Goal: Transaction & Acquisition: Purchase product/service

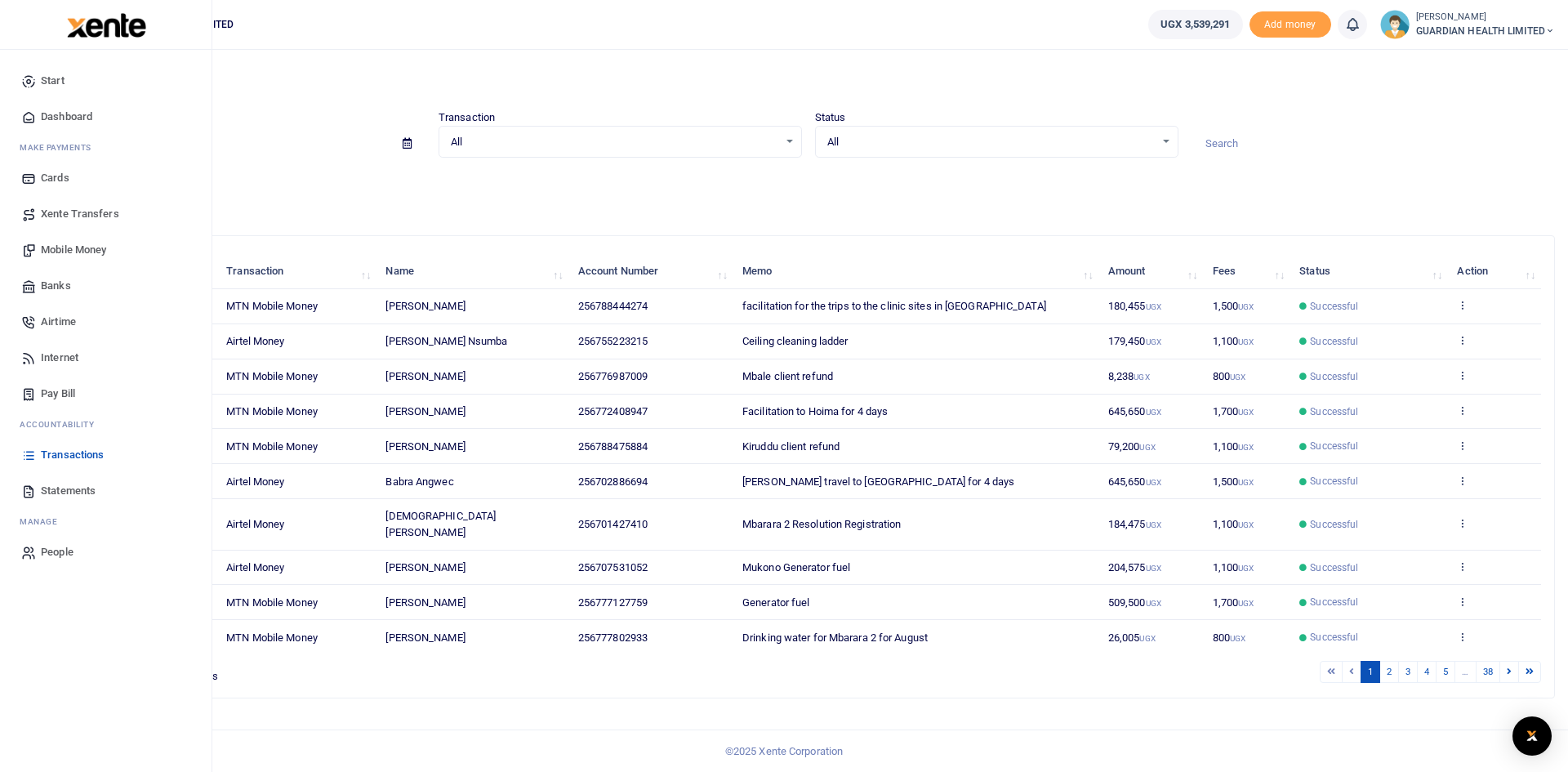
click at [90, 253] on span "Mobile Money" at bounding box center [73, 250] width 65 height 17
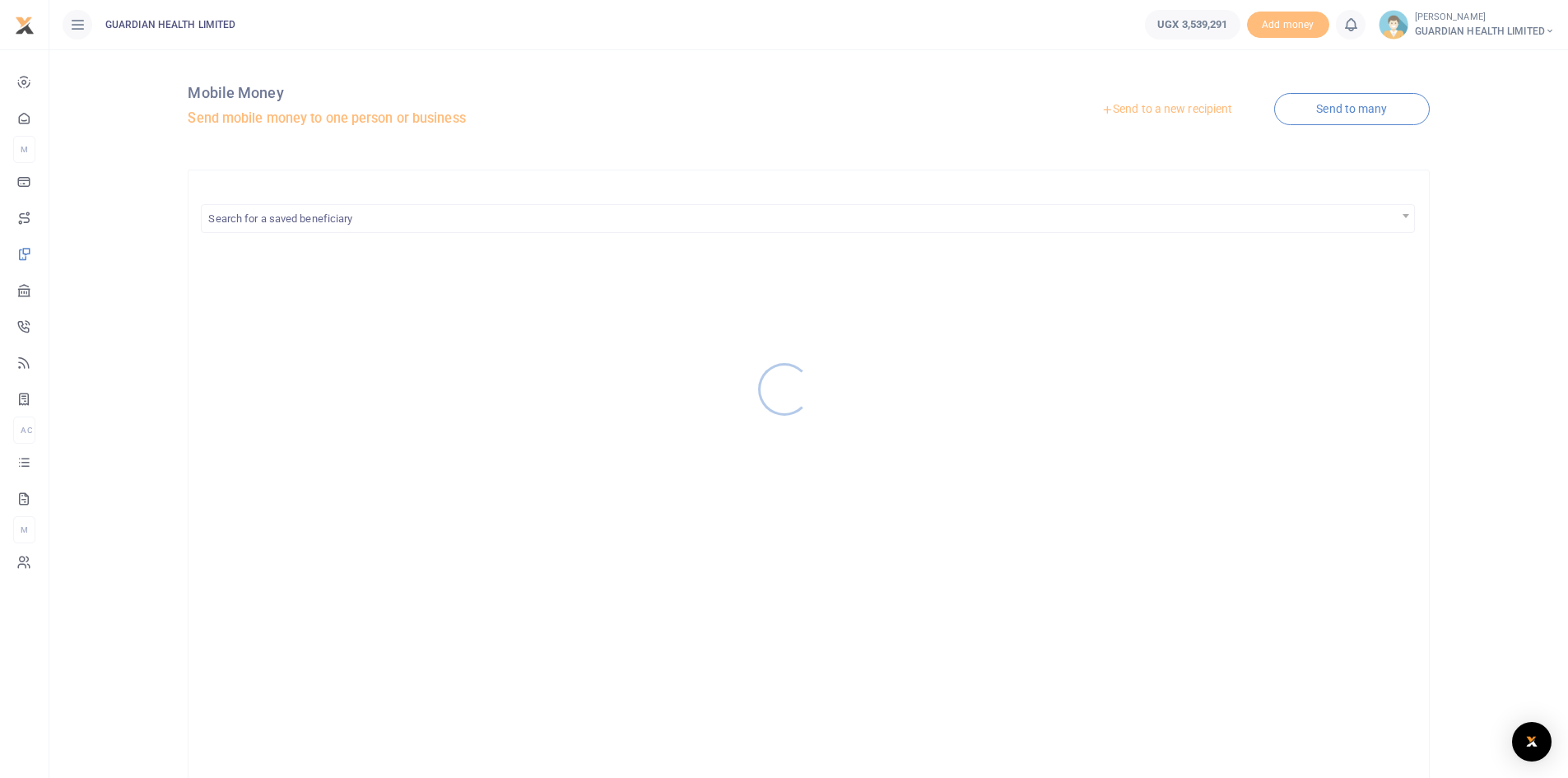
click at [1166, 108] on div at bounding box center [784, 389] width 1568 height 778
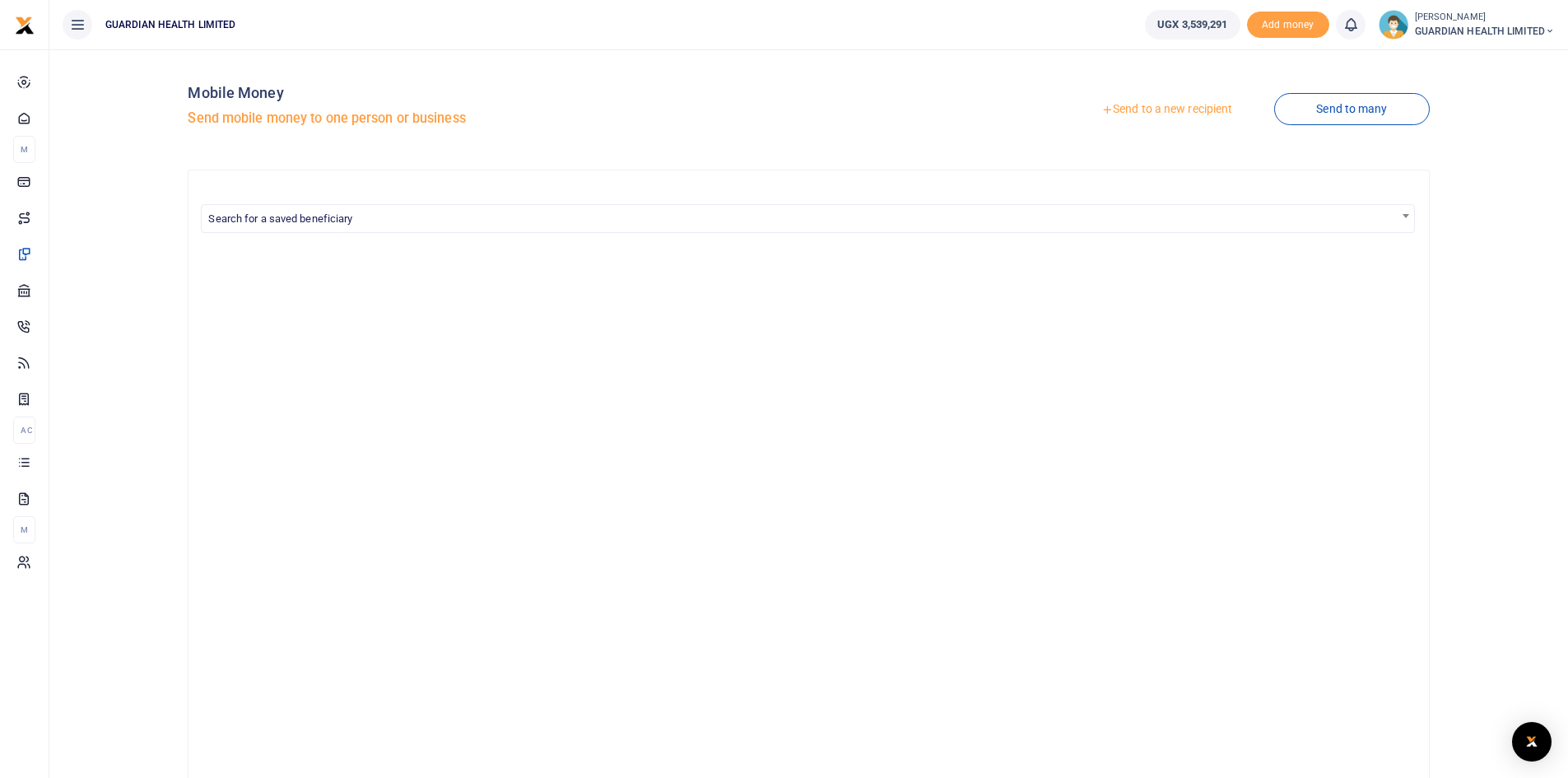
click at [1163, 108] on link "Send to a new recipient" at bounding box center [1166, 109] width 215 height 30
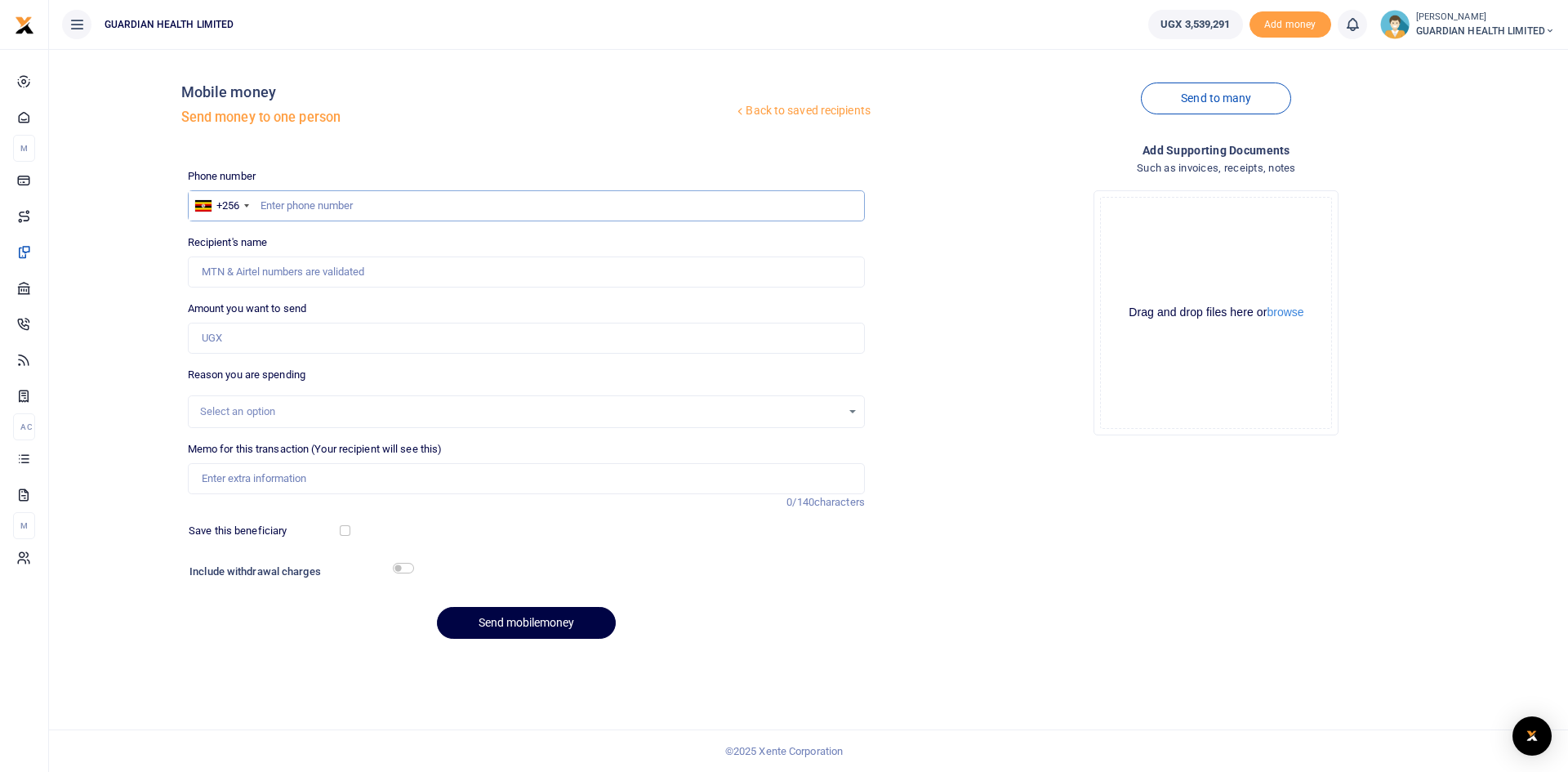
paste input "280,000"
drag, startPoint x: 335, startPoint y: 204, endPoint x: 241, endPoint y: 196, distance: 94.3
click at [241, 196] on div "+256 Uganda +256 280,000" at bounding box center [526, 205] width 677 height 31
type input "753336761"
click at [252, 330] on input "Amount you want to send" at bounding box center [526, 338] width 677 height 31
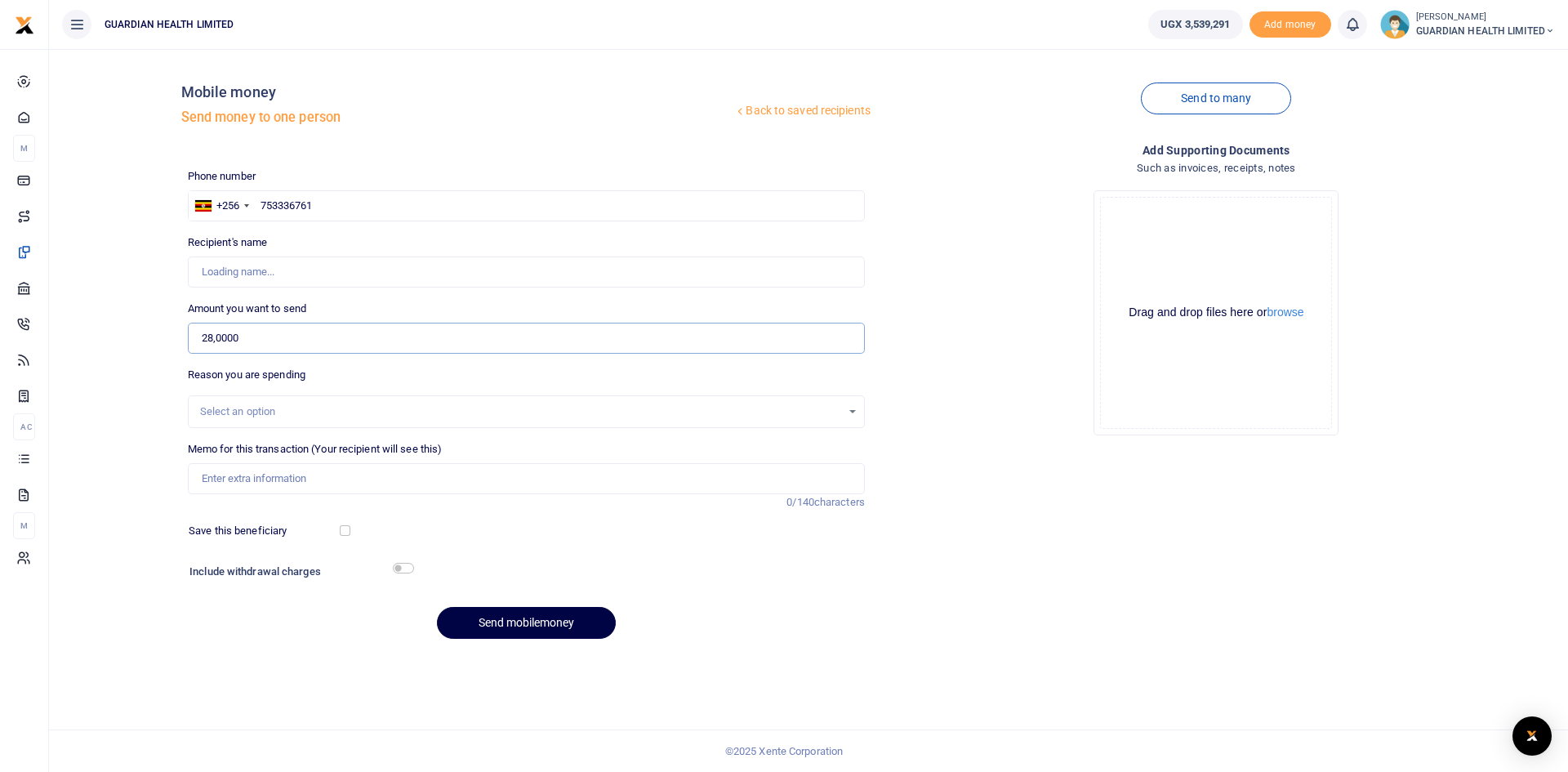
type input "280,000"
type input "Francis Kiberu"
type input "280,000"
click at [239, 411] on div "Select an option" at bounding box center [521, 412] width 641 height 17
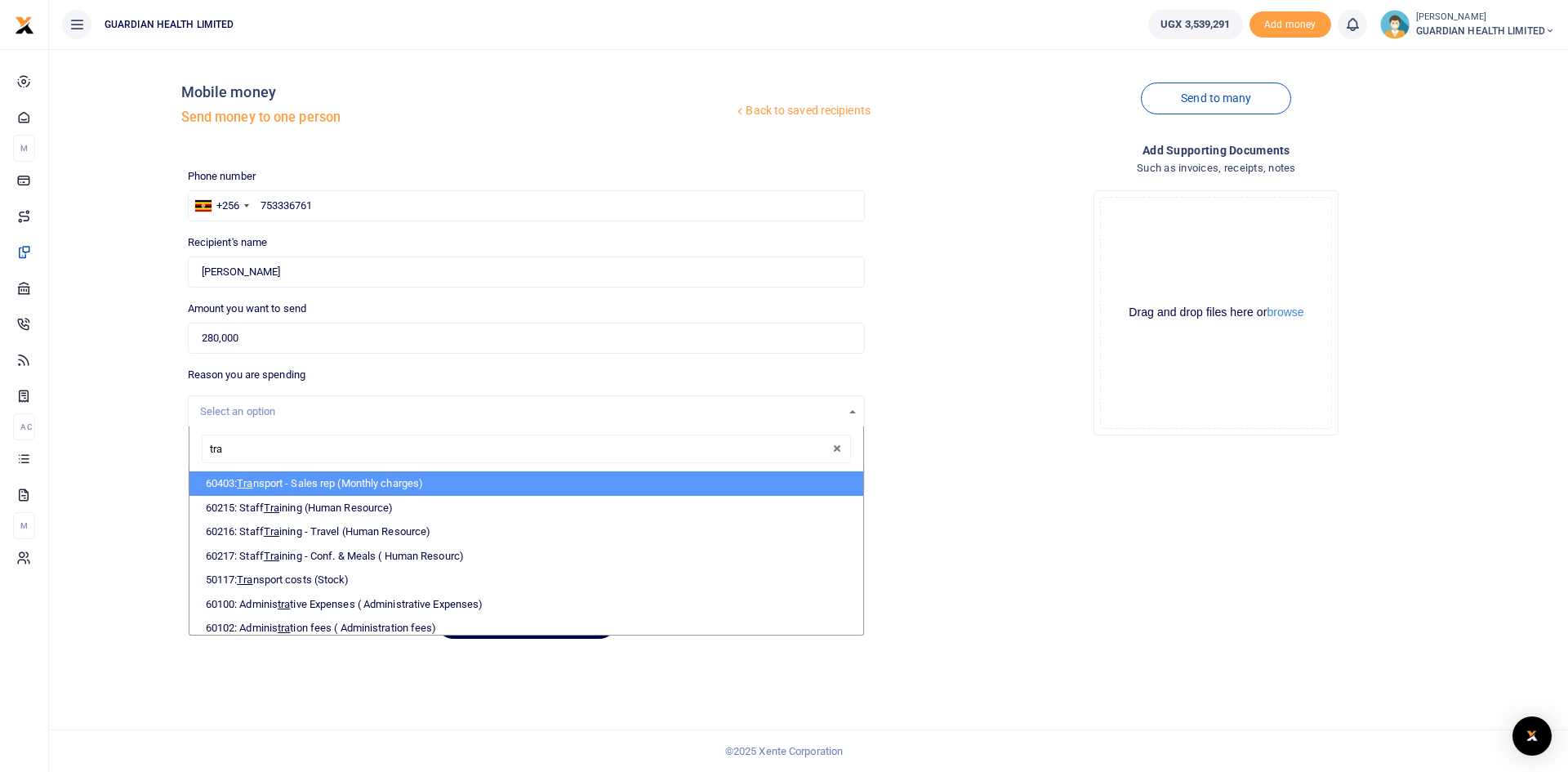
type input "tran"
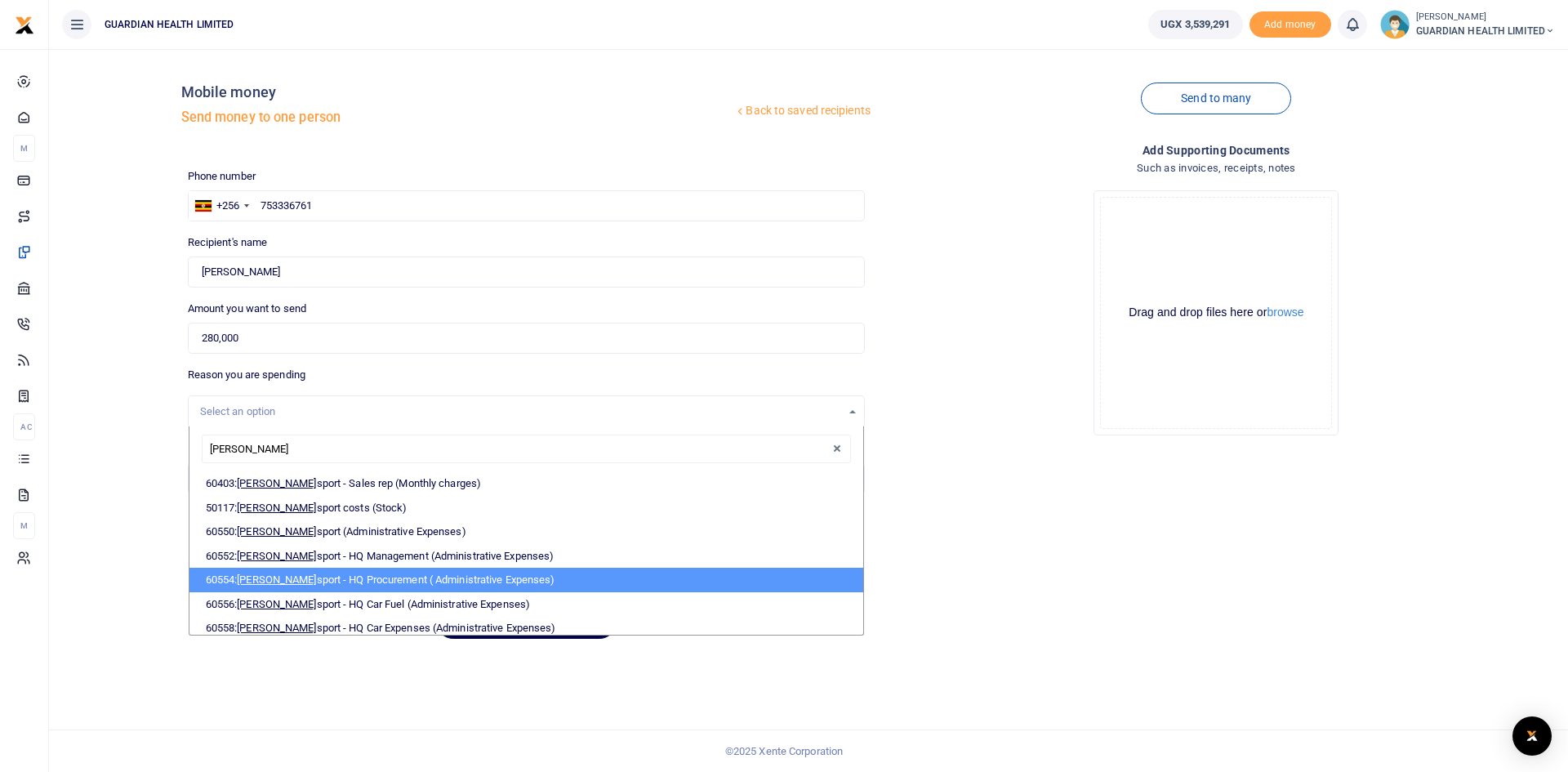
click at [293, 586] on li "60554: Tran sport - HQ Procurement ( Administrative Expenses)" at bounding box center [526, 579] width 674 height 25
select select "5424"
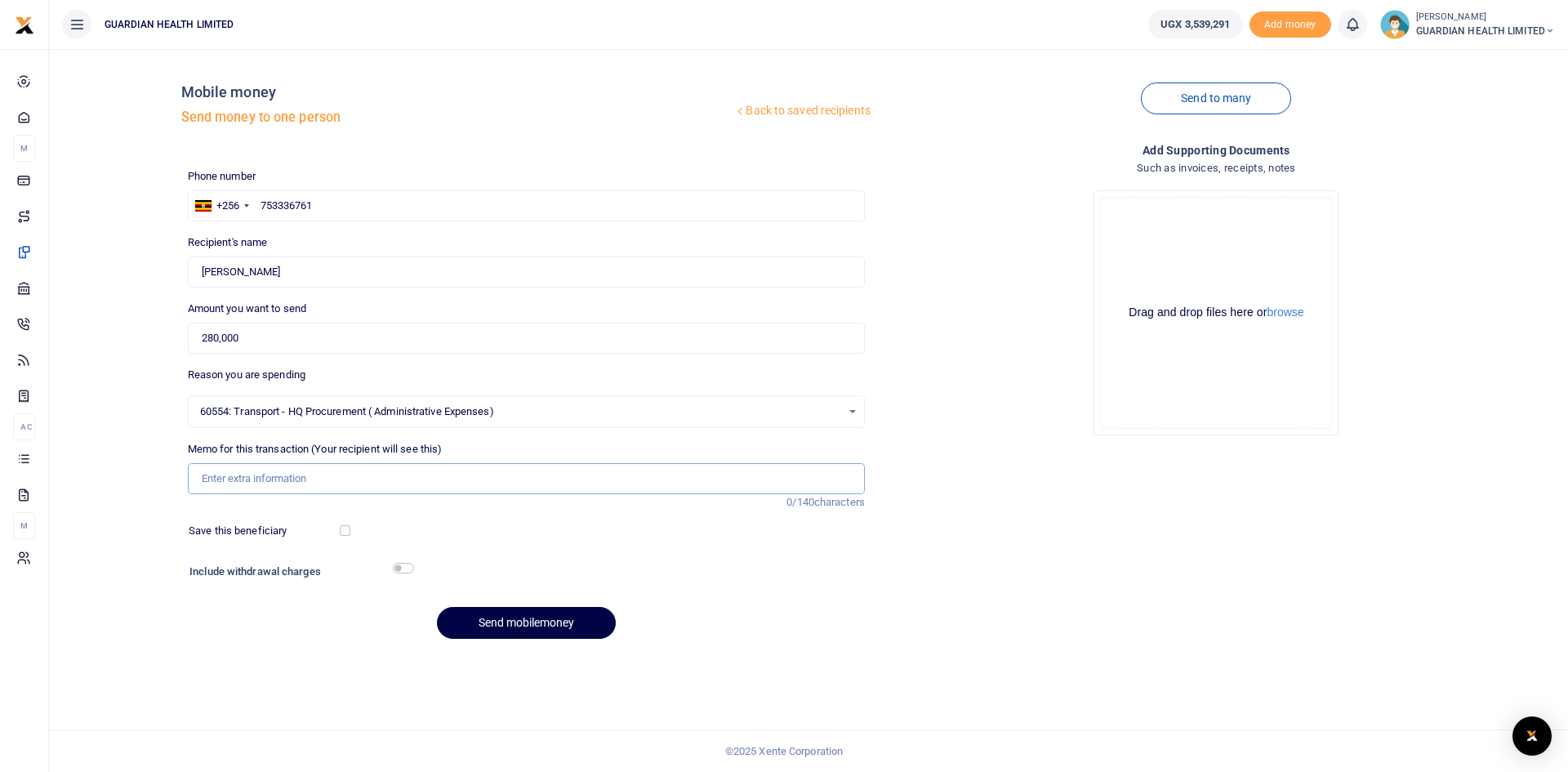
click at [256, 484] on input "Memo for this transaction (Your recipient will see this)" at bounding box center [526, 478] width 677 height 31
type input "Hoima and Mbarara Stock delivery"
click at [342, 529] on input "checkbox" at bounding box center [344, 530] width 11 height 11
checkbox input "true"
click at [400, 569] on input "checkbox" at bounding box center [404, 568] width 22 height 11
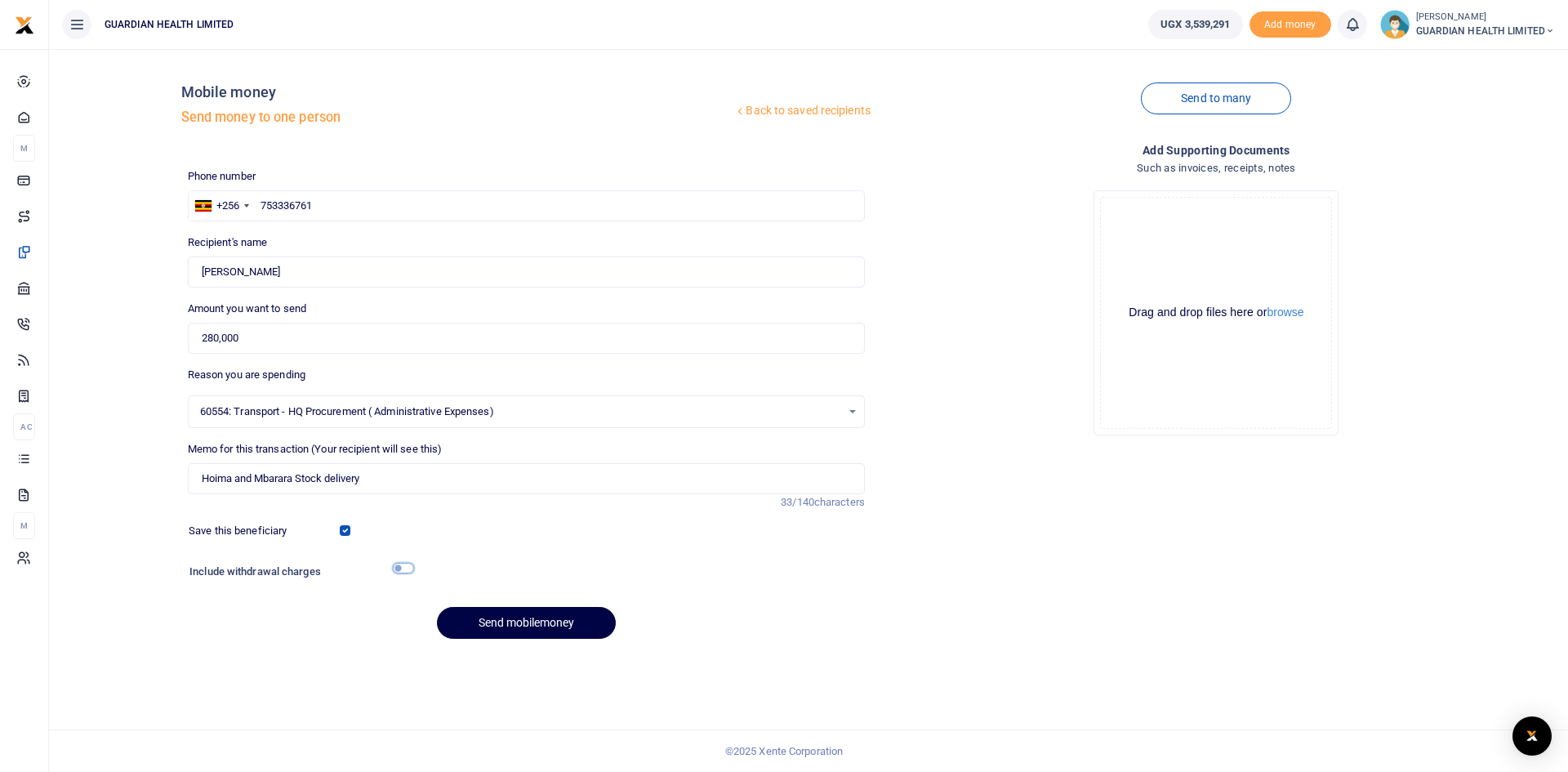
checkbox input "true"
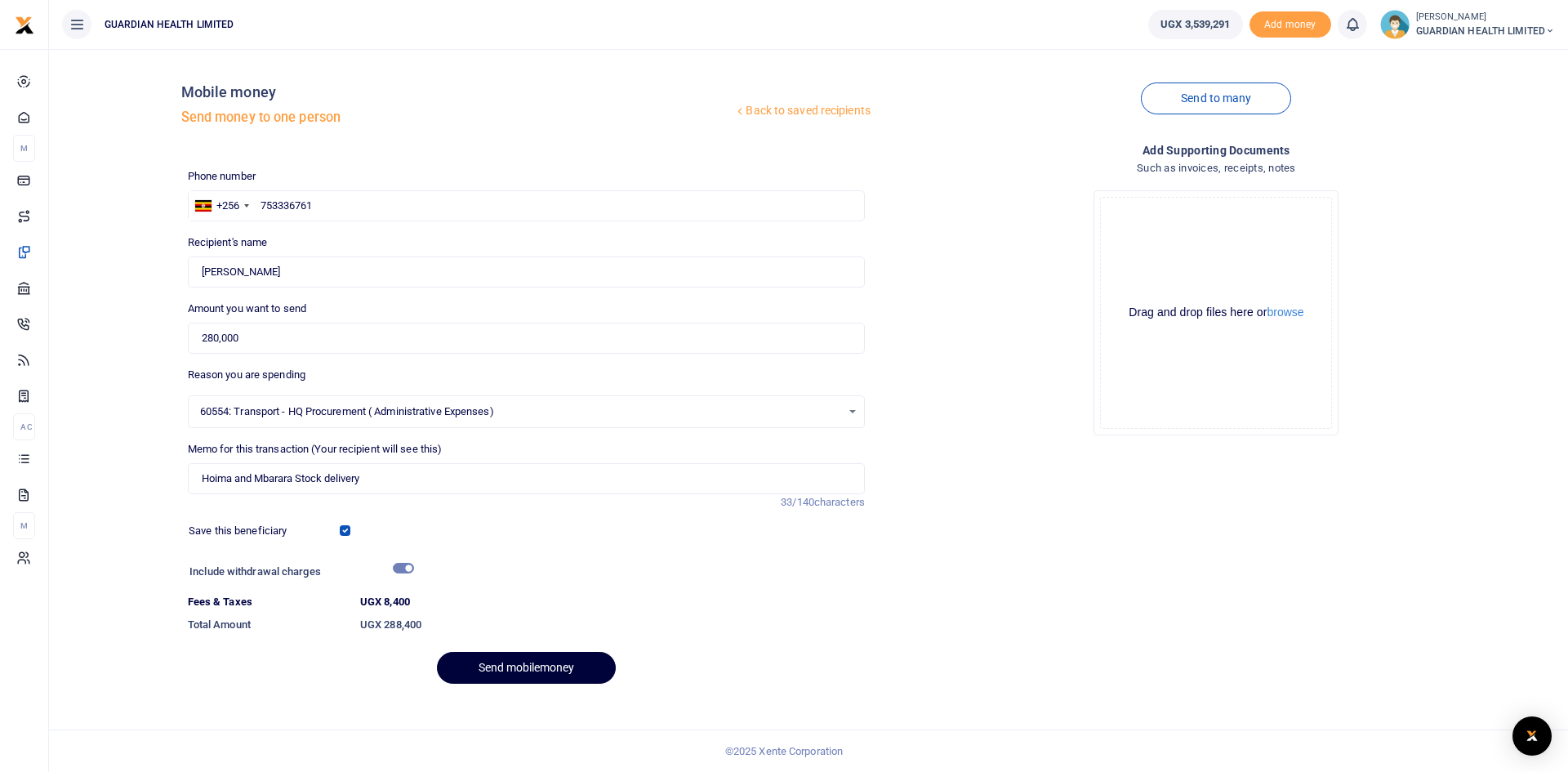
click at [516, 660] on button "Send mobilemoney" at bounding box center [526, 668] width 179 height 32
